Goal: Information Seeking & Learning: Learn about a topic

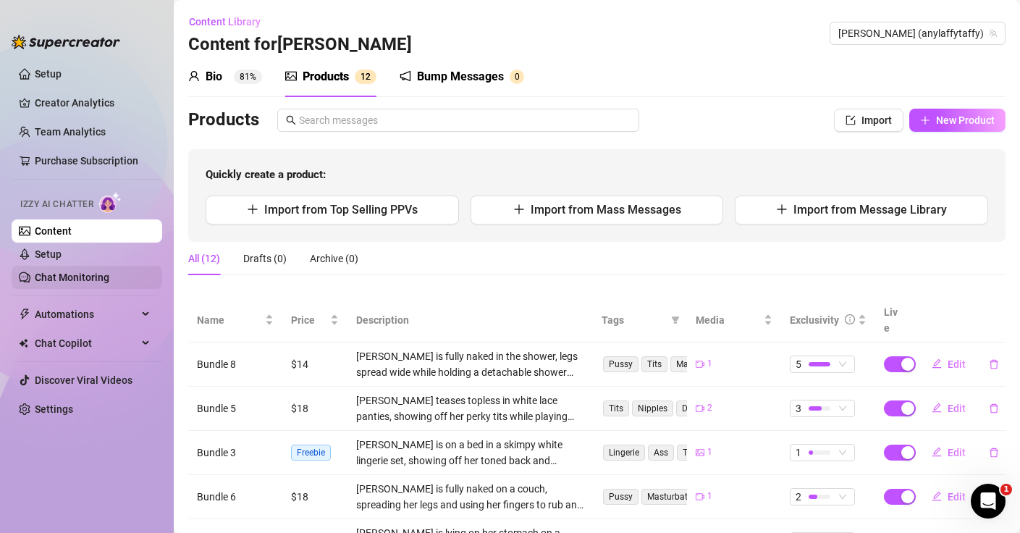
click at [57, 282] on link "Chat Monitoring" at bounding box center [72, 277] width 75 height 12
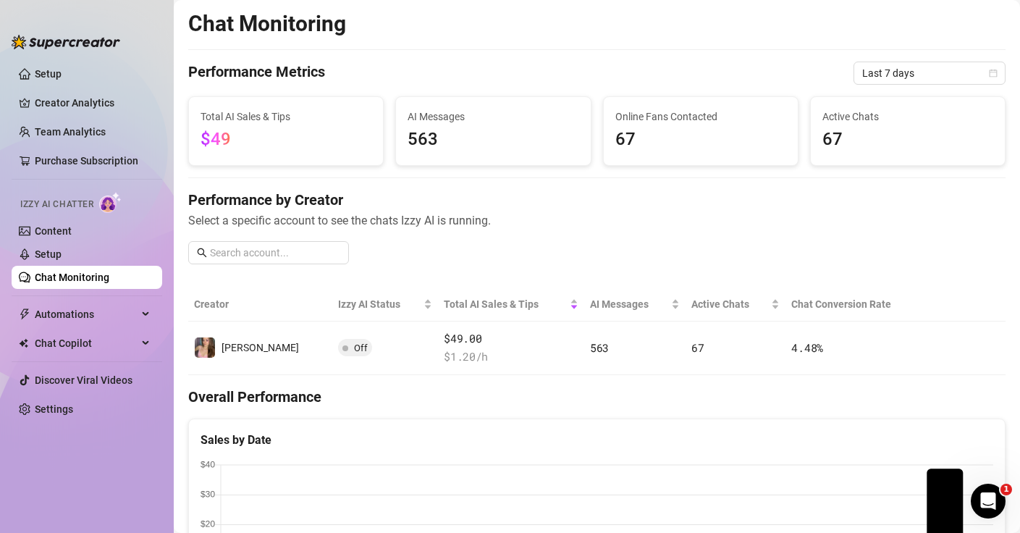
click at [322, 138] on span "$49" at bounding box center [286, 140] width 171 height 28
click at [278, 131] on span "$49" at bounding box center [286, 140] width 171 height 28
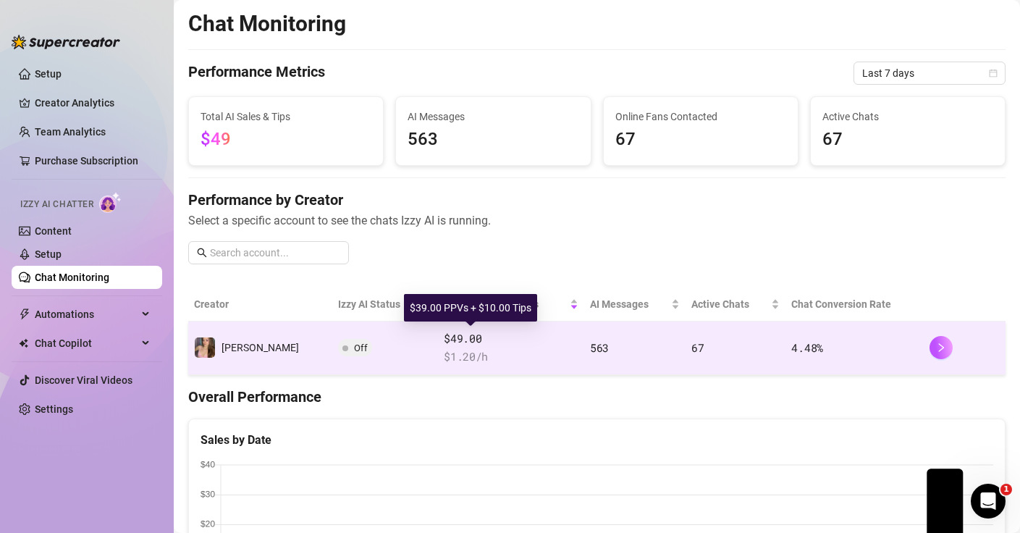
click at [444, 346] on span "$49.00" at bounding box center [511, 338] width 135 height 17
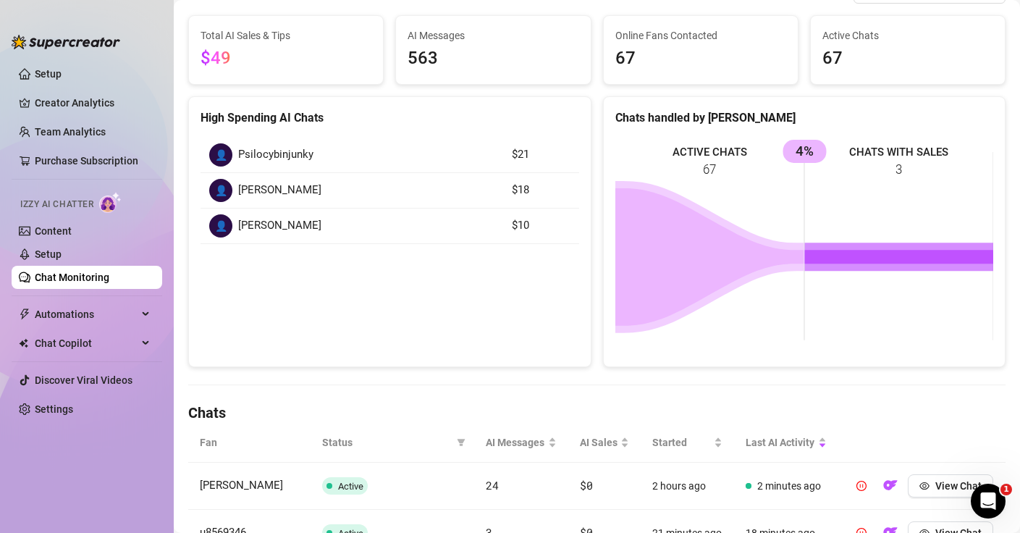
scroll to position [119, 0]
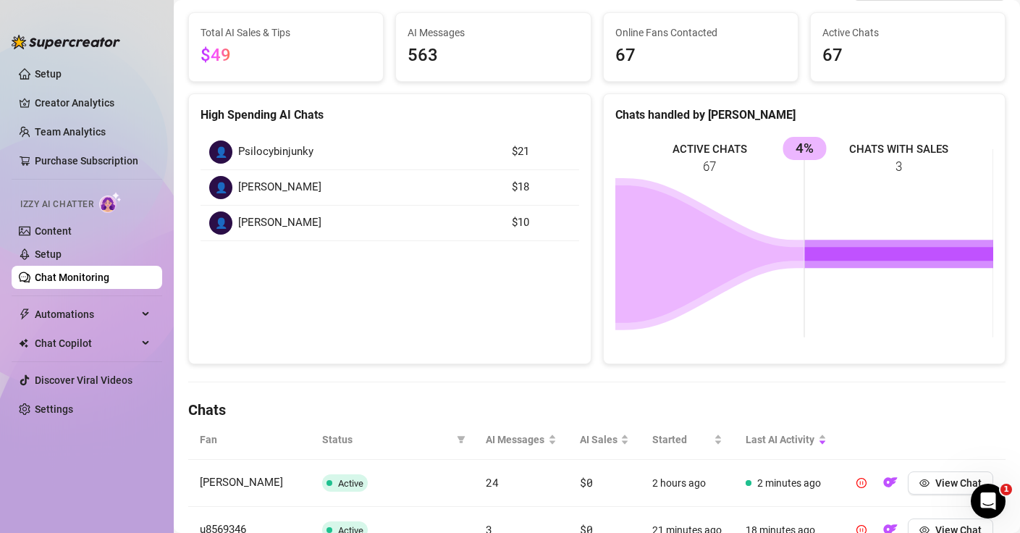
drag, startPoint x: 795, startPoint y: 145, endPoint x: 852, endPoint y: 156, distance: 58.3
click at [852, 156] on rect at bounding box center [804, 243] width 379 height 217
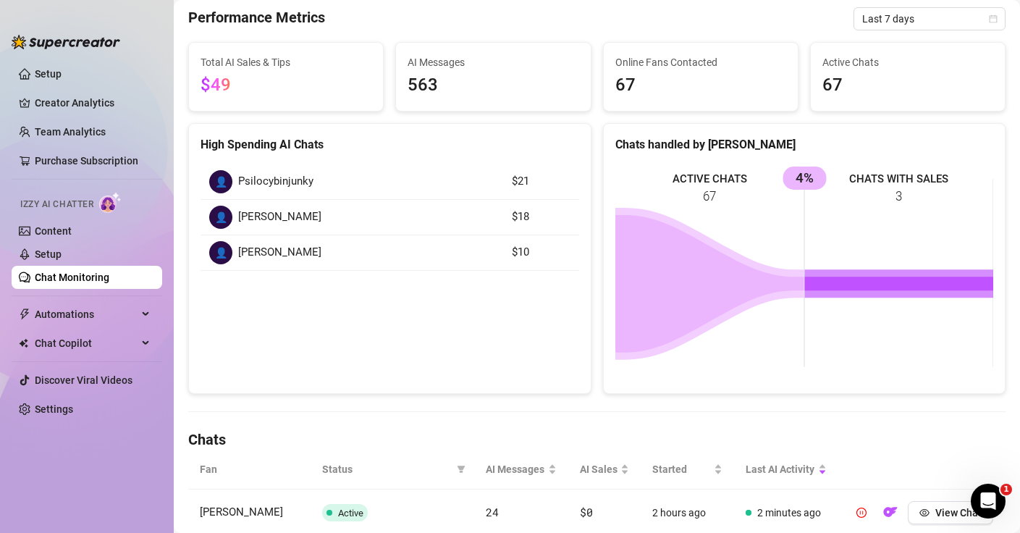
scroll to position [0, 0]
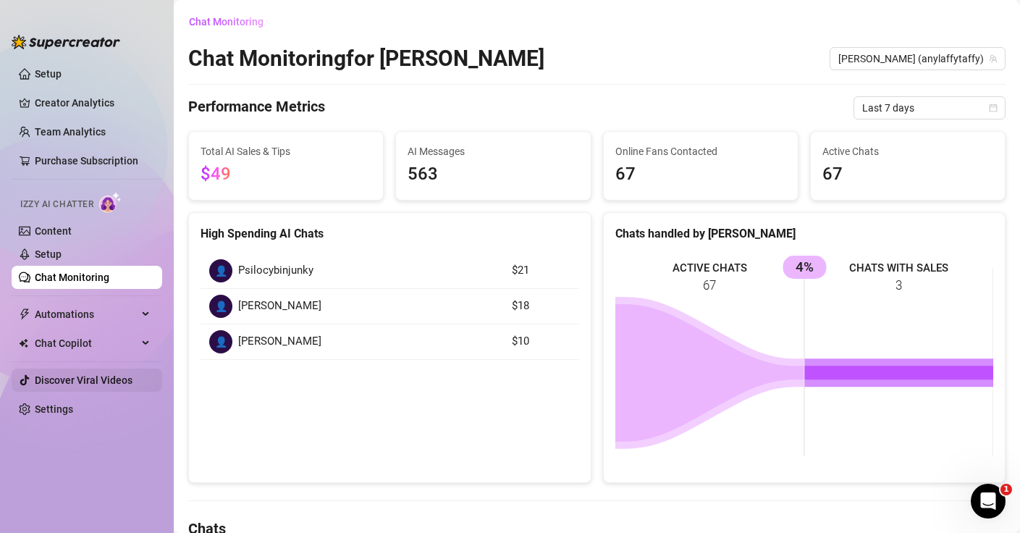
click at [108, 381] on link "Discover Viral Videos" at bounding box center [84, 380] width 98 height 12
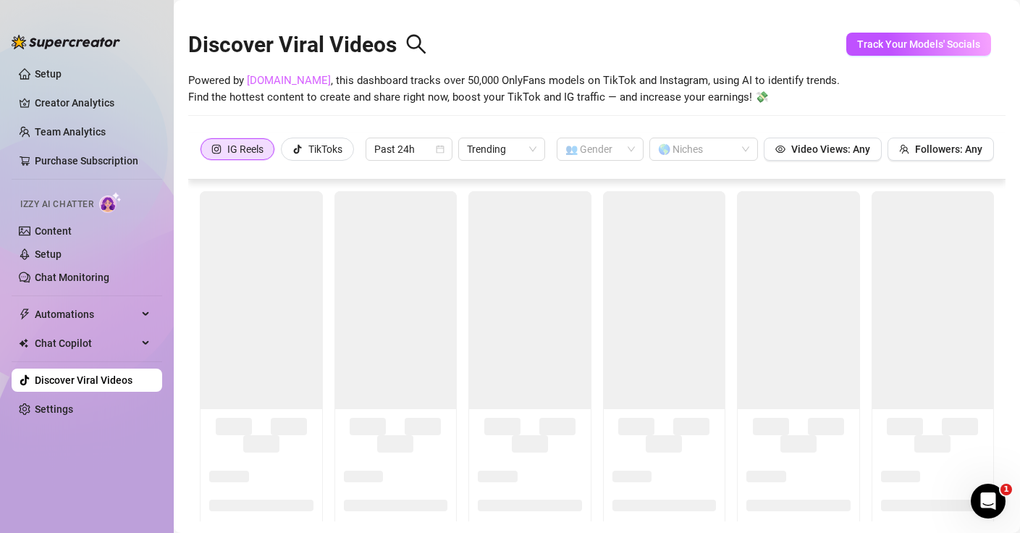
click at [278, 83] on link "[DOMAIN_NAME]" at bounding box center [289, 80] width 84 height 13
